Goal: Use online tool/utility: Use online tool/utility

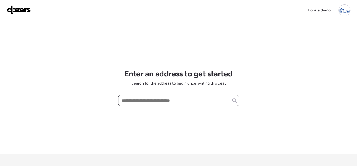
click at [139, 102] on input "text" at bounding box center [179, 101] width 116 height 8
paste input "**********"
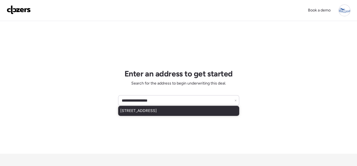
click at [153, 113] on span "[STREET_ADDRESS]" at bounding box center [138, 111] width 36 height 6
type input "**********"
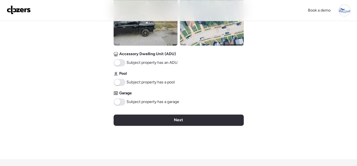
scroll to position [252, 0]
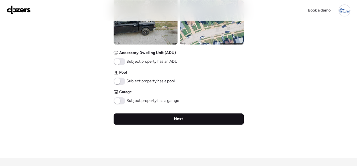
click at [174, 117] on span "Next" at bounding box center [178, 119] width 9 height 6
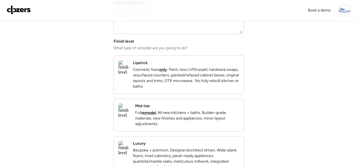
scroll to position [56, 0]
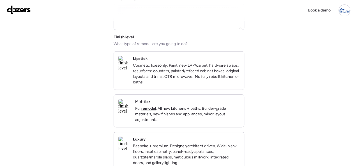
click at [209, 105] on div "Mid-tier Full remodel . All new kitchens + baths. Builder-grade materials, new …" at bounding box center [187, 111] width 104 height 24
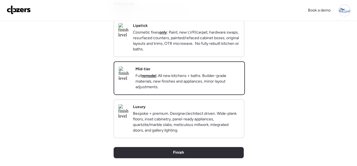
scroll to position [84, 0]
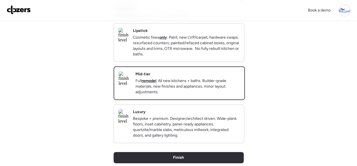
click at [229, 57] on p "Cosmetic fixes only : Paint, new LVP/carpet, hardware swaps, resurfaced counter…" at bounding box center [186, 46] width 107 height 22
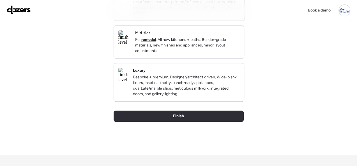
scroll to position [109, 0]
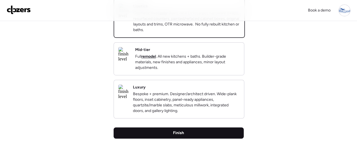
click at [187, 139] on div "Finish" at bounding box center [179, 133] width 130 height 11
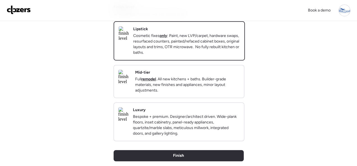
scroll to position [84, 0]
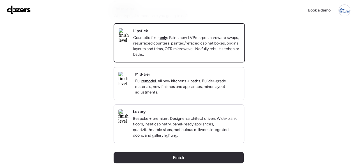
click at [214, 79] on div "Mid-tier Full remodel . All new kitchens + baths. Builder-grade materials, new …" at bounding box center [187, 84] width 104 height 24
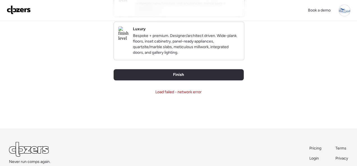
scroll to position [168, 0]
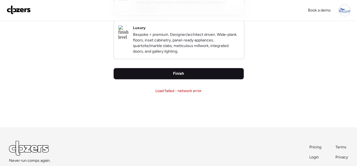
click at [180, 77] on span "Finish" at bounding box center [178, 74] width 11 height 6
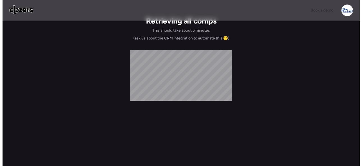
scroll to position [0, 0]
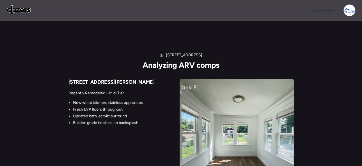
click at [0, 101] on div "3241 Welsberg Dr Analyzing ARV comps 8132 John Pl Recently Remodeled – Mid-Tier…" at bounding box center [181, 111] width 362 height 181
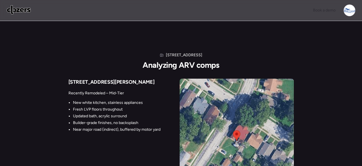
click at [17, 10] on img at bounding box center [19, 9] width 24 height 9
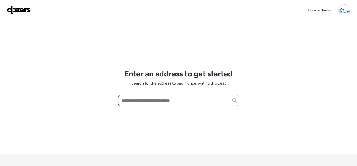
click at [149, 100] on input "text" at bounding box center [179, 101] width 116 height 8
paste input "**********"
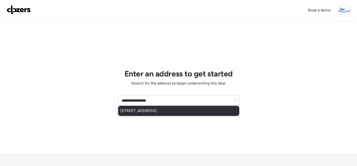
click at [154, 114] on div "[STREET_ADDRESS]" at bounding box center [178, 111] width 121 height 10
type input "**********"
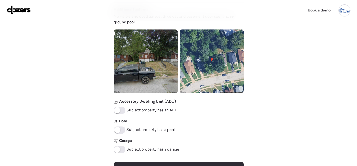
scroll to position [252, 0]
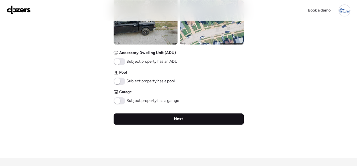
click at [166, 120] on div "Next" at bounding box center [179, 119] width 130 height 11
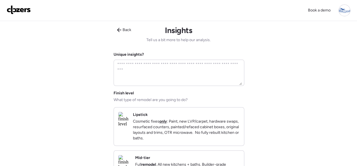
scroll to position [56, 0]
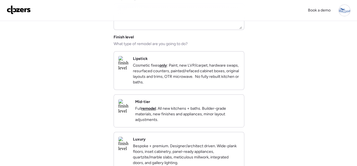
click at [219, 105] on div "Mid-tier Full remodel . All new kitchens + baths. Builder-grade materials, new …" at bounding box center [187, 111] width 104 height 24
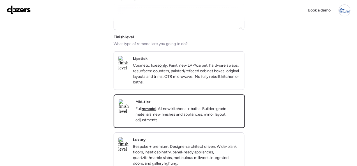
scroll to position [193, 0]
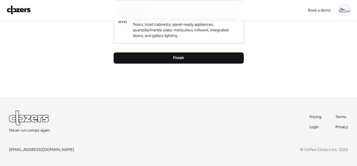
click at [181, 57] on span "Finish" at bounding box center [178, 58] width 11 height 6
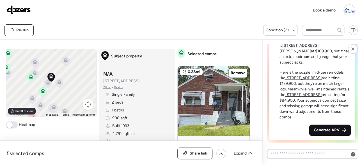
click at [314, 129] on span "Generate ARV" at bounding box center [327, 131] width 26 height 6
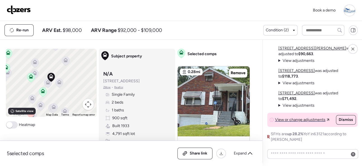
click at [22, 9] on img at bounding box center [19, 9] width 24 height 9
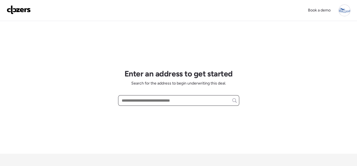
click at [125, 99] on input "text" at bounding box center [179, 101] width 116 height 8
paste input "**********"
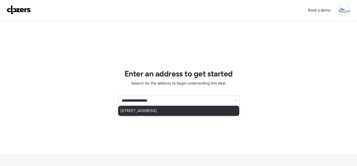
click at [134, 109] on span "5544 Sapphire Ave, Saint Louis, MO, 63136" at bounding box center [138, 111] width 36 height 6
type input "**********"
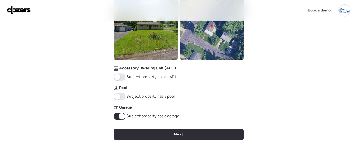
scroll to position [280, 0]
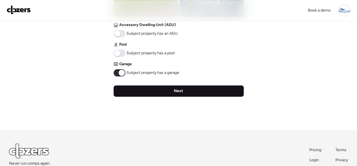
click at [179, 92] on span "Next" at bounding box center [178, 91] width 9 height 6
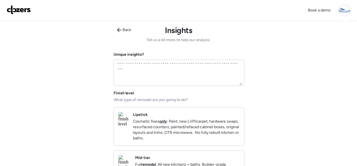
scroll to position [0, 0]
click at [232, 112] on div "Lipstick Cosmetic fixes only : Paint, new LVP/carpet, hardware swaps, resurface…" at bounding box center [186, 126] width 107 height 29
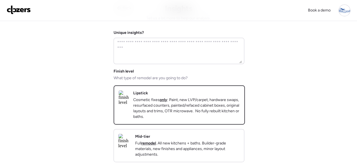
scroll to position [140, 0]
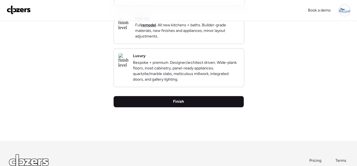
click at [194, 107] on div "Finish" at bounding box center [179, 101] width 130 height 11
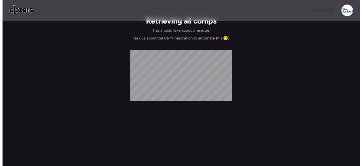
scroll to position [0, 0]
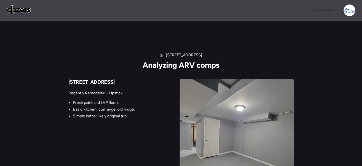
click at [18, 7] on img at bounding box center [19, 9] width 24 height 9
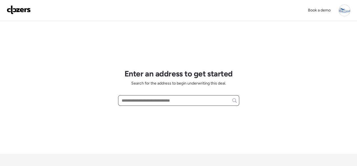
click at [136, 100] on input "text" at bounding box center [179, 101] width 116 height 8
paste input "**********"
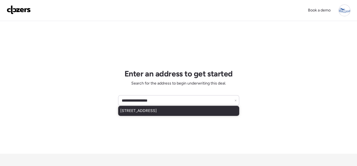
click at [151, 109] on span "5544 Sapphire Ave, Saint Louis, MO, 63136" at bounding box center [138, 111] width 36 height 6
type input "**********"
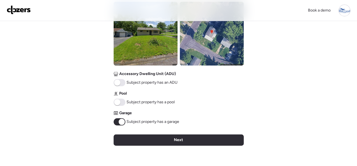
scroll to position [280, 0]
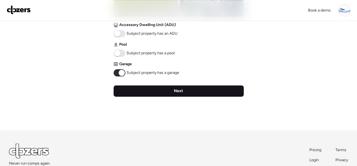
click at [177, 91] on span "Next" at bounding box center [178, 91] width 9 height 6
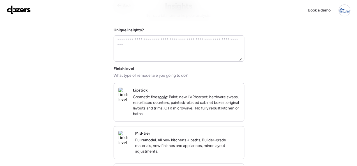
scroll to position [0, 0]
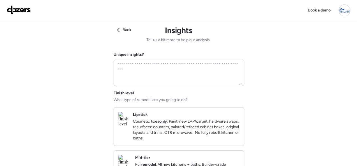
click at [225, 110] on div "Lipstick Cosmetic fixes only : Paint, new LVP/carpet, hardware swaps, resurface…" at bounding box center [179, 127] width 130 height 38
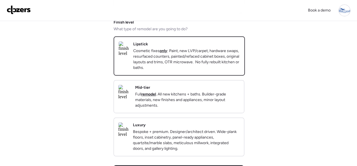
scroll to position [112, 0]
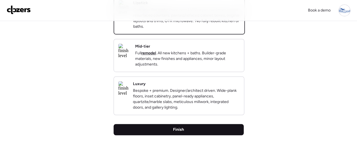
click at [204, 135] on div "Finish" at bounding box center [179, 129] width 130 height 11
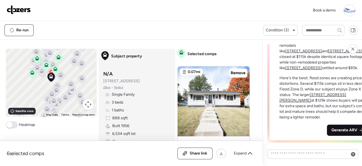
click at [331, 128] on span "Generate ARV" at bounding box center [344, 131] width 26 height 6
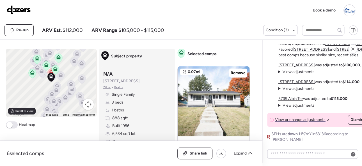
click at [19, 8] on img at bounding box center [19, 9] width 24 height 9
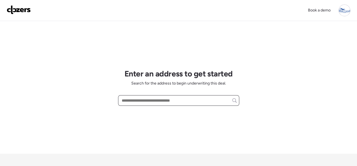
click at [136, 100] on input "text" at bounding box center [179, 101] width 116 height 8
paste input "**********"
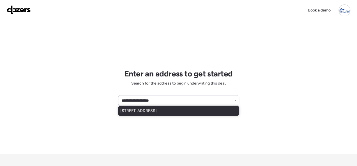
click at [143, 113] on span "[STREET_ADDRESS]" at bounding box center [138, 111] width 36 height 6
type input "**********"
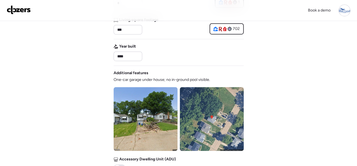
scroll to position [252, 0]
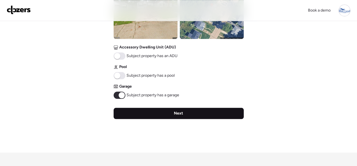
click at [181, 114] on span "Next" at bounding box center [178, 114] width 9 height 6
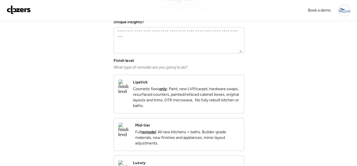
scroll to position [0, 0]
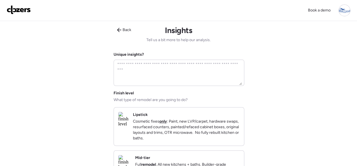
click at [210, 114] on div "Lipstick Cosmetic fixes only : Paint, new LVP/carpet, hardware swaps, resurface…" at bounding box center [186, 126] width 107 height 29
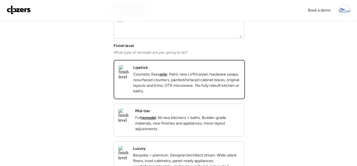
scroll to position [112, 0]
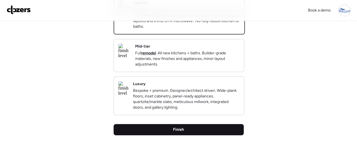
click at [180, 133] on span "Finish" at bounding box center [178, 130] width 11 height 6
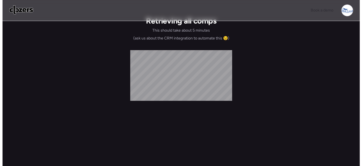
scroll to position [0, 0]
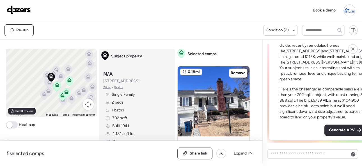
click at [329, 129] on span "Generate ARV" at bounding box center [342, 131] width 26 height 6
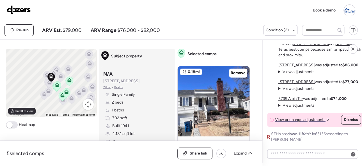
click at [17, 8] on img at bounding box center [19, 9] width 24 height 9
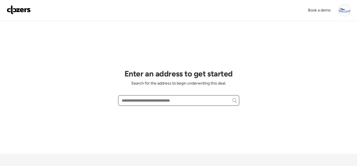
click at [142, 102] on input "text" at bounding box center [179, 101] width 116 height 8
paste input "**********"
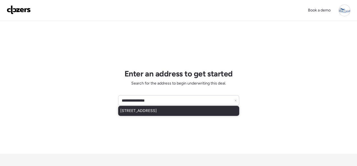
click at [157, 112] on span "[STREET_ADDRESS]" at bounding box center [138, 111] width 36 height 6
type input "**********"
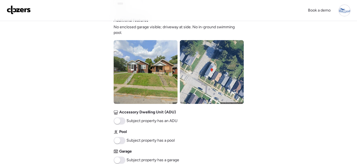
scroll to position [252, 0]
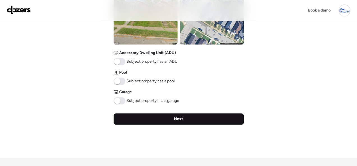
click at [162, 118] on div "Next" at bounding box center [179, 119] width 130 height 11
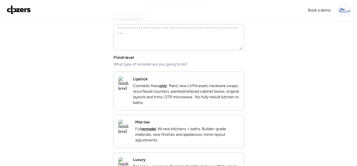
scroll to position [56, 0]
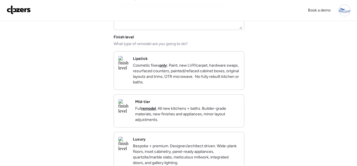
click at [218, 106] on div "Mid-tier Full remodel . All new kitchens + baths. Builder-grade materials, new …" at bounding box center [187, 111] width 104 height 24
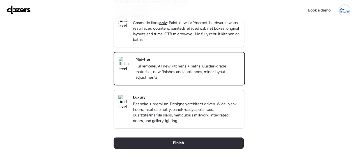
scroll to position [168, 0]
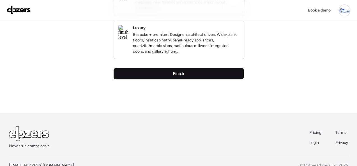
click at [182, 77] on span "Finish" at bounding box center [178, 74] width 11 height 6
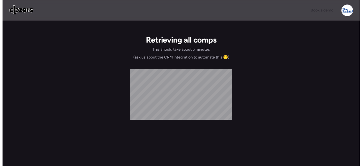
scroll to position [0, 0]
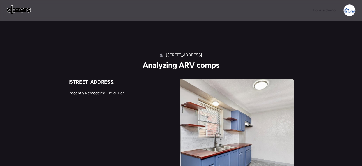
click at [20, 9] on img at bounding box center [19, 9] width 24 height 9
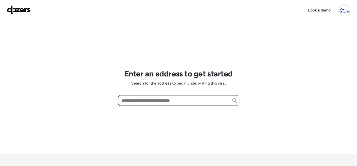
click at [153, 99] on input "text" at bounding box center [179, 101] width 116 height 8
paste input "**********"
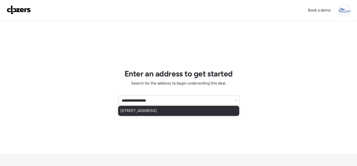
click at [152, 108] on span "[STREET_ADDRESS]" at bounding box center [138, 111] width 36 height 6
type input "**********"
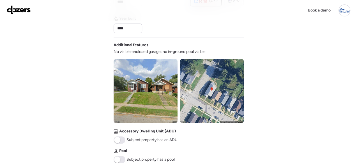
scroll to position [280, 0]
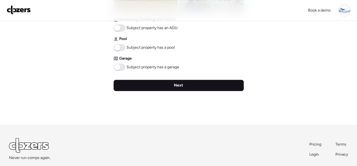
click at [173, 86] on div "Next" at bounding box center [179, 85] width 130 height 11
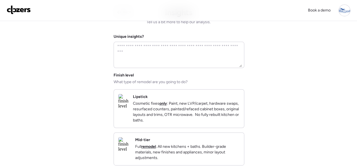
scroll to position [28, 0]
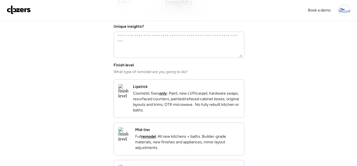
click at [229, 132] on div "Mid-tier Full remodel . All new kitchens + baths. Builder-grade materials, new …" at bounding box center [179, 139] width 130 height 33
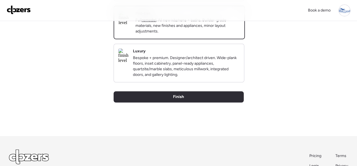
scroll to position [193, 0]
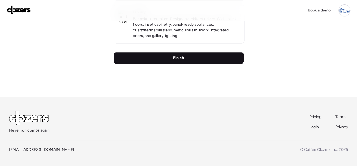
click at [180, 58] on span "Finish" at bounding box center [178, 58] width 11 height 6
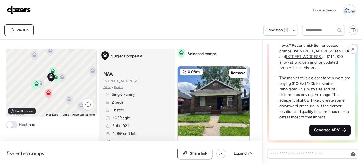
click at [323, 131] on span "Generate ARV" at bounding box center [327, 131] width 26 height 6
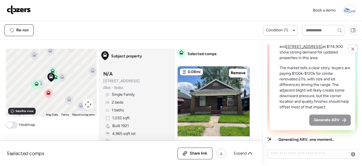
click at [76, 24] on div "Re-run" at bounding box center [133, 30] width 259 height 12
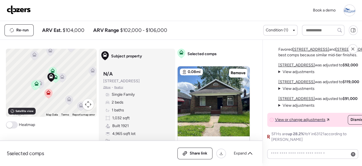
click at [70, 13] on div "Book a demo" at bounding box center [181, 10] width 348 height 12
